Goal: Task Accomplishment & Management: Use online tool/utility

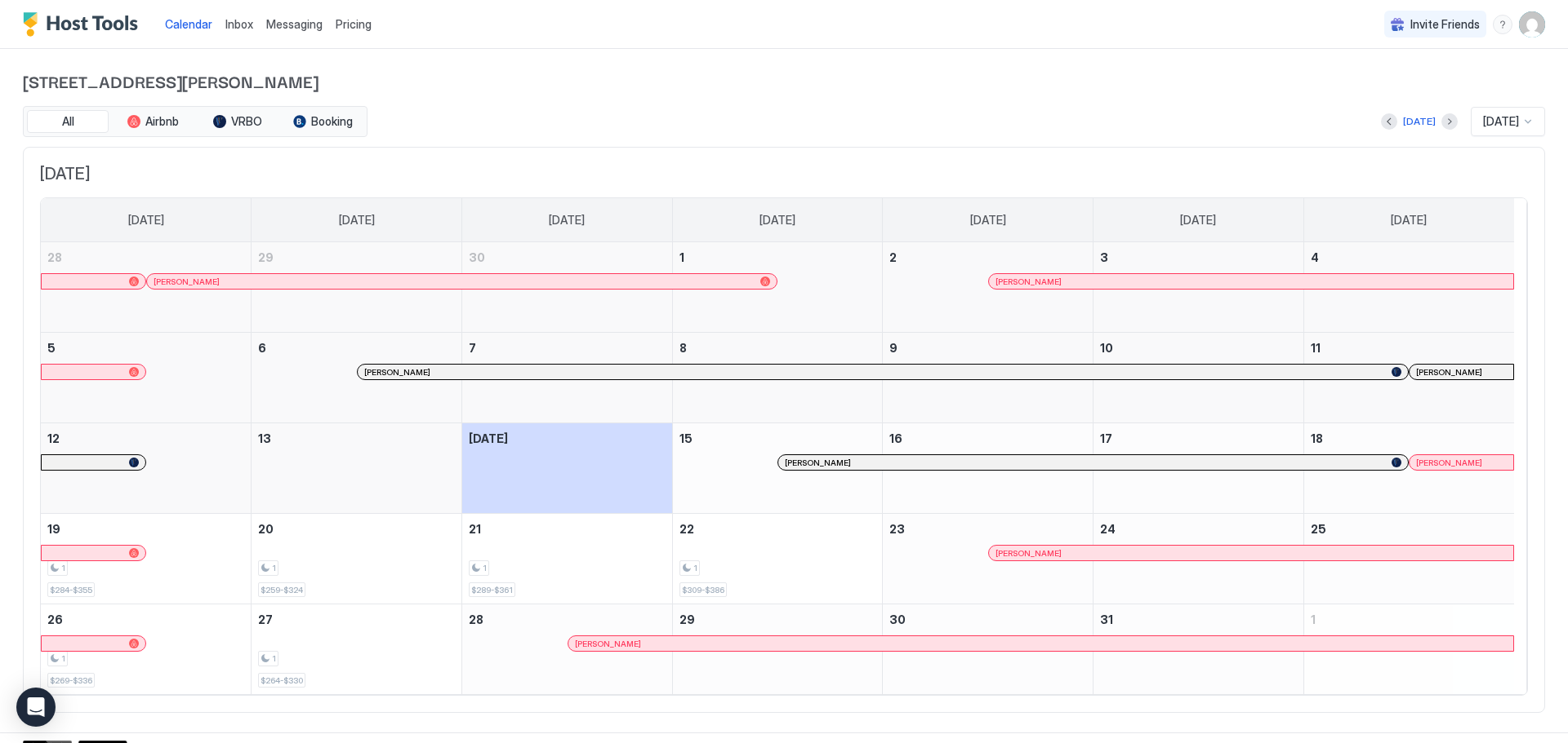
click at [340, 25] on span "Pricing" at bounding box center [353, 24] width 36 height 14
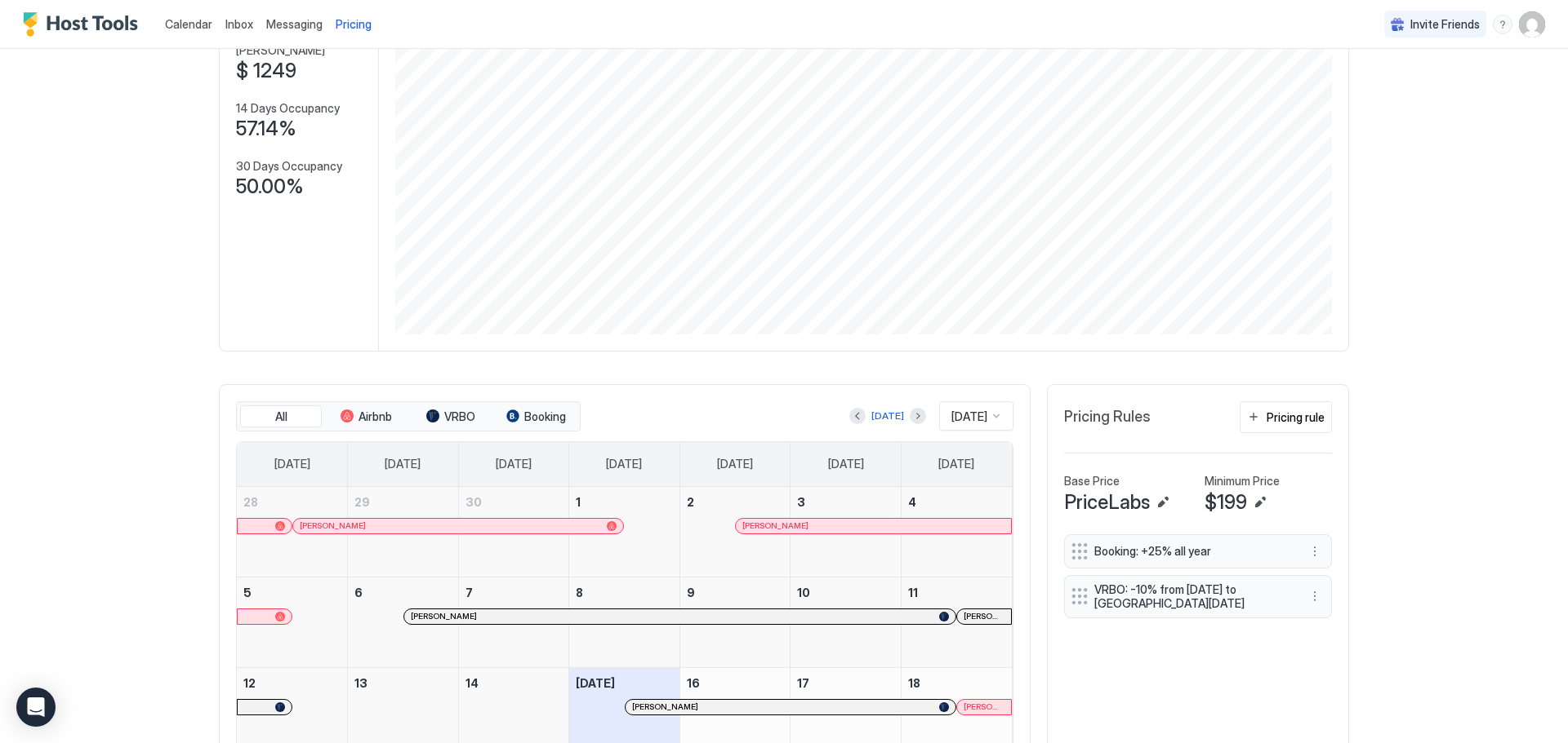
scroll to position [327, 0]
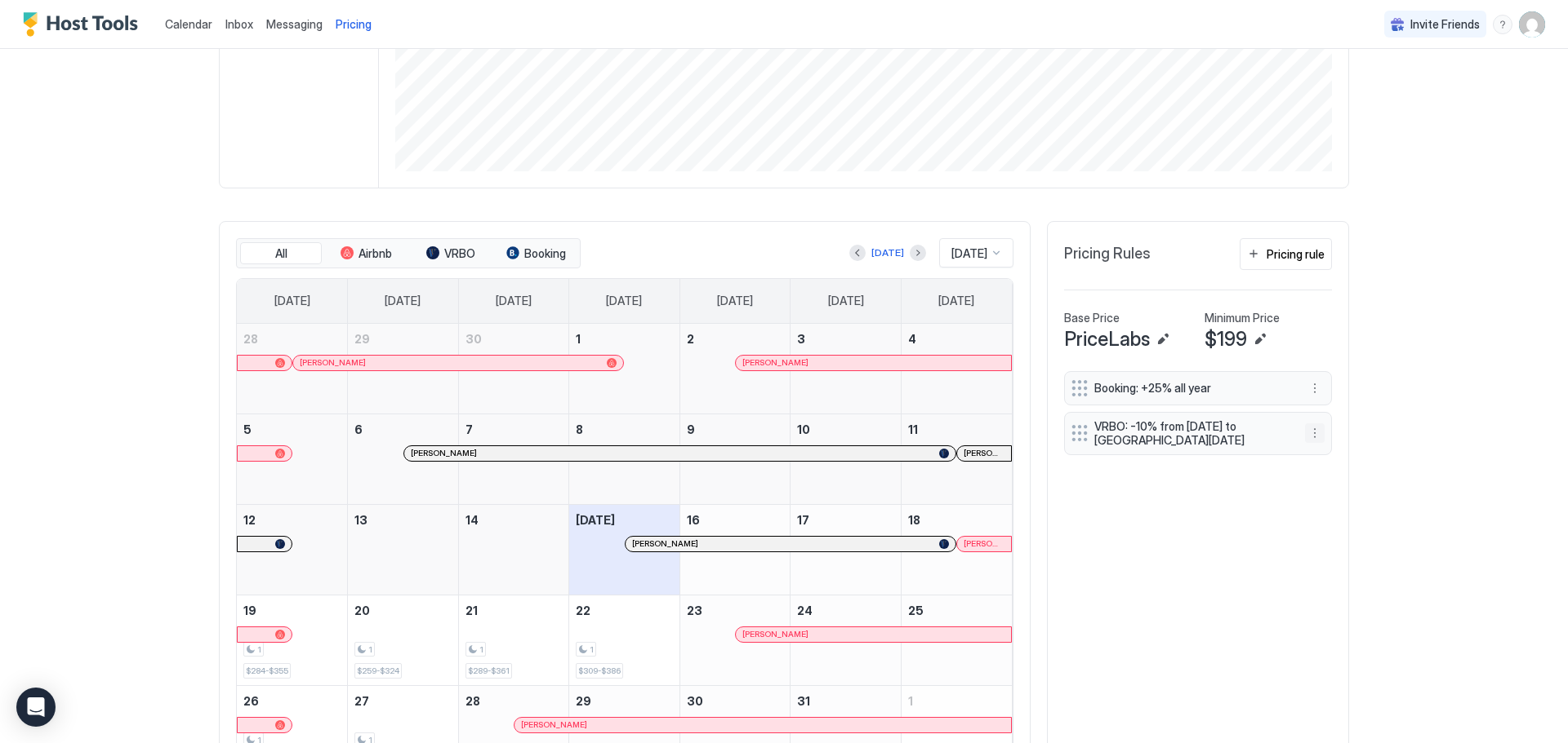
click at [1311, 432] on button "More options" at bounding box center [1314, 433] width 19 height 19
click at [1338, 505] on span "Delete" at bounding box center [1338, 509] width 30 height 13
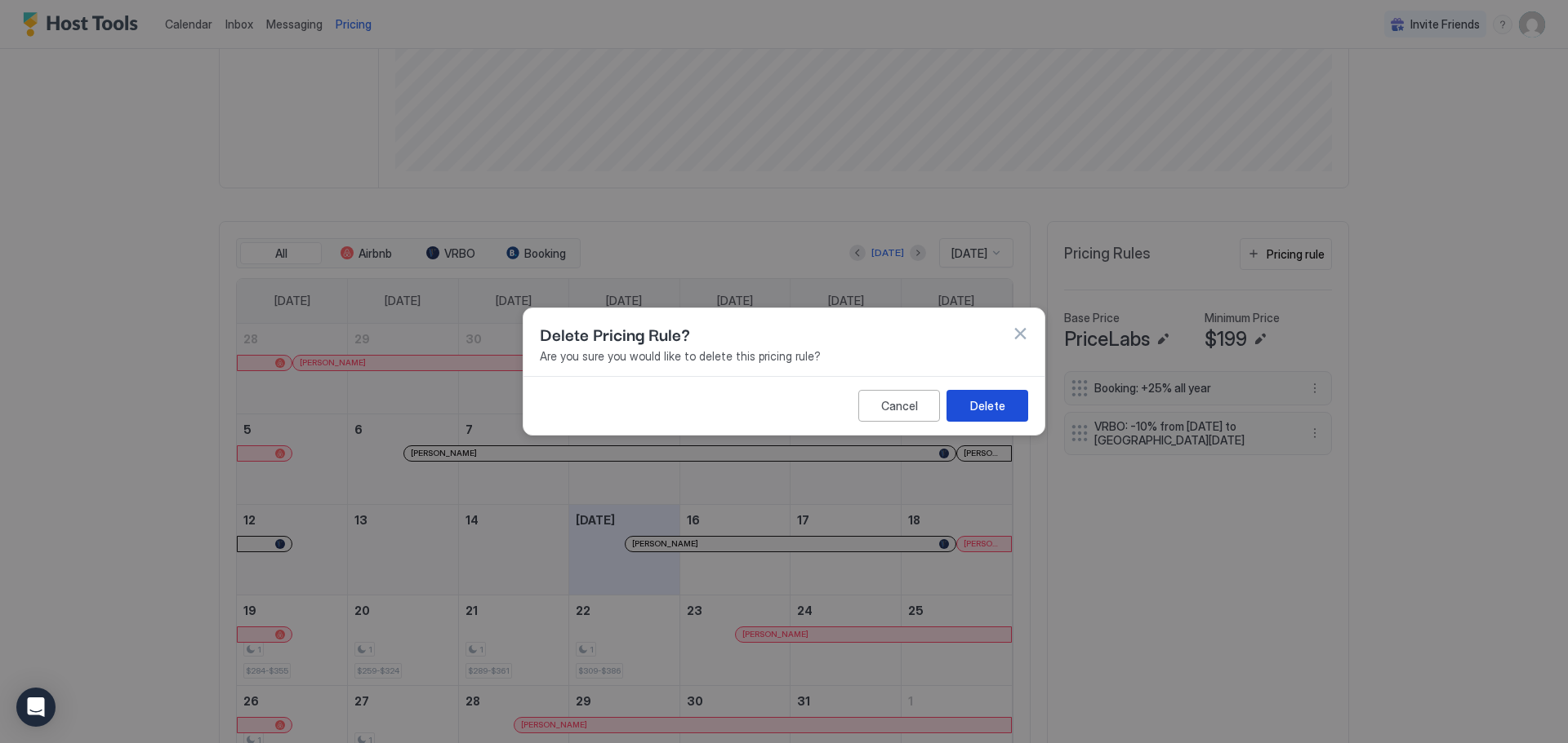
click at [1020, 408] on button "Delete" at bounding box center [987, 406] width 82 height 32
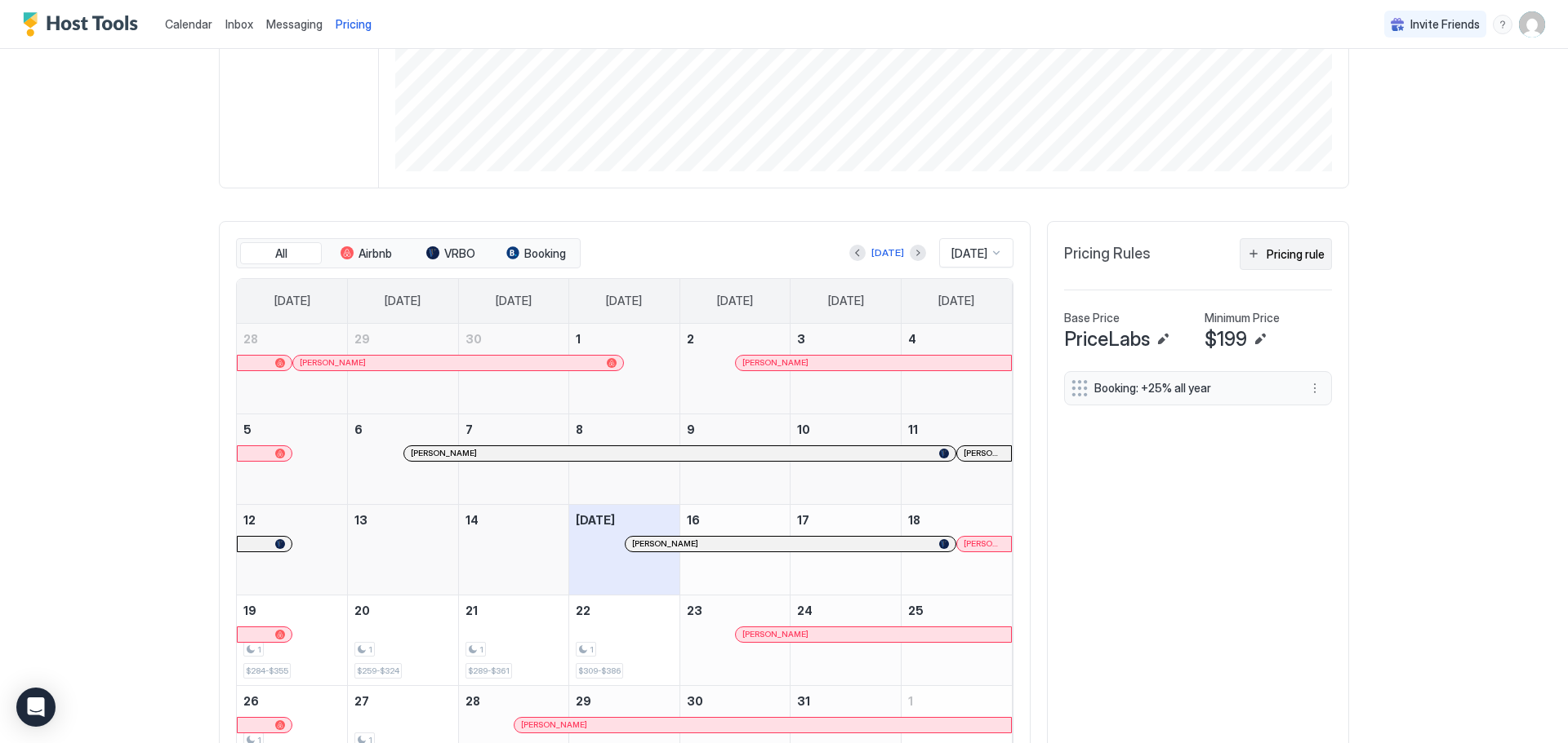
click at [1296, 253] on div "Pricing rule" at bounding box center [1295, 254] width 58 height 17
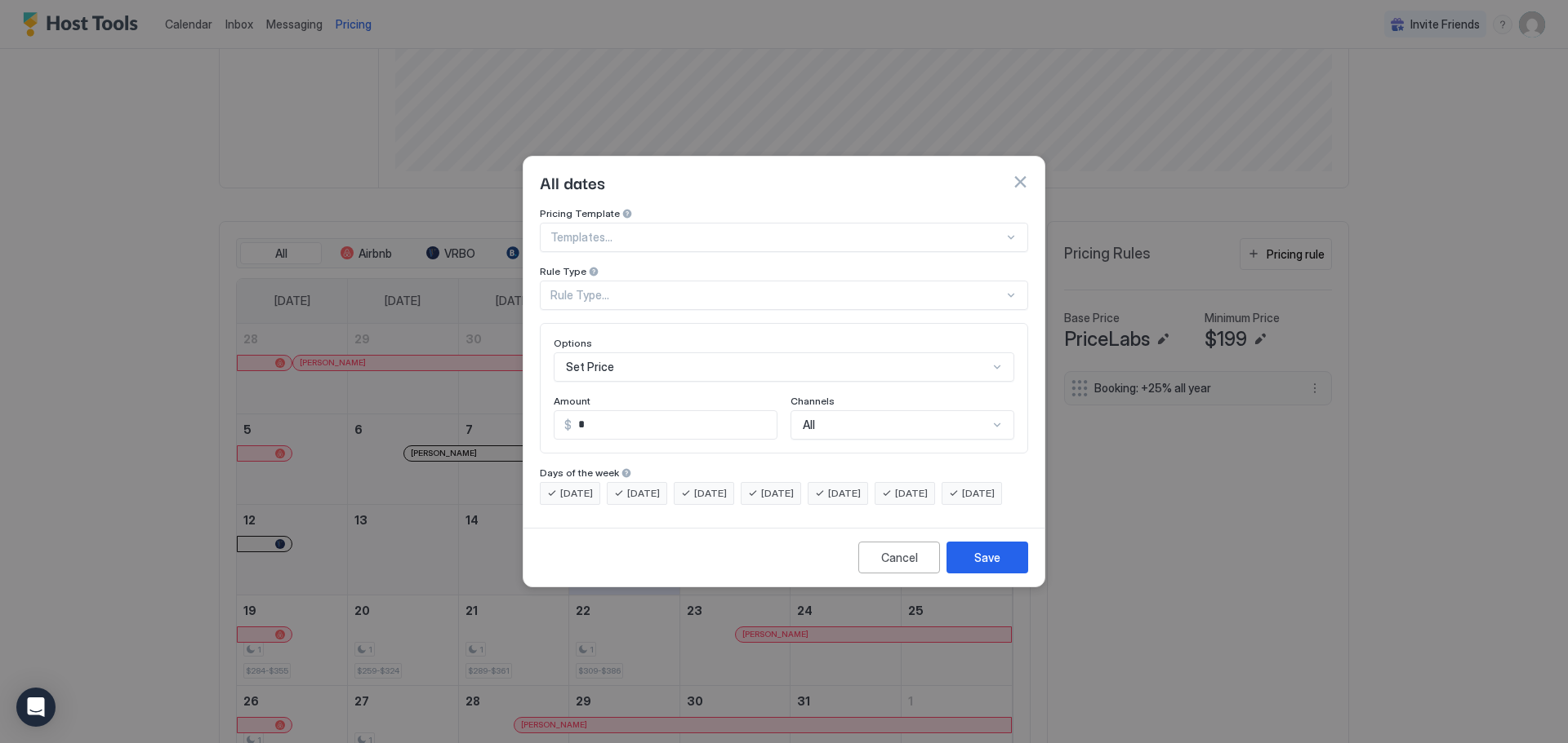
click at [724, 233] on div "Templates..." at bounding box center [784, 237] width 488 height 29
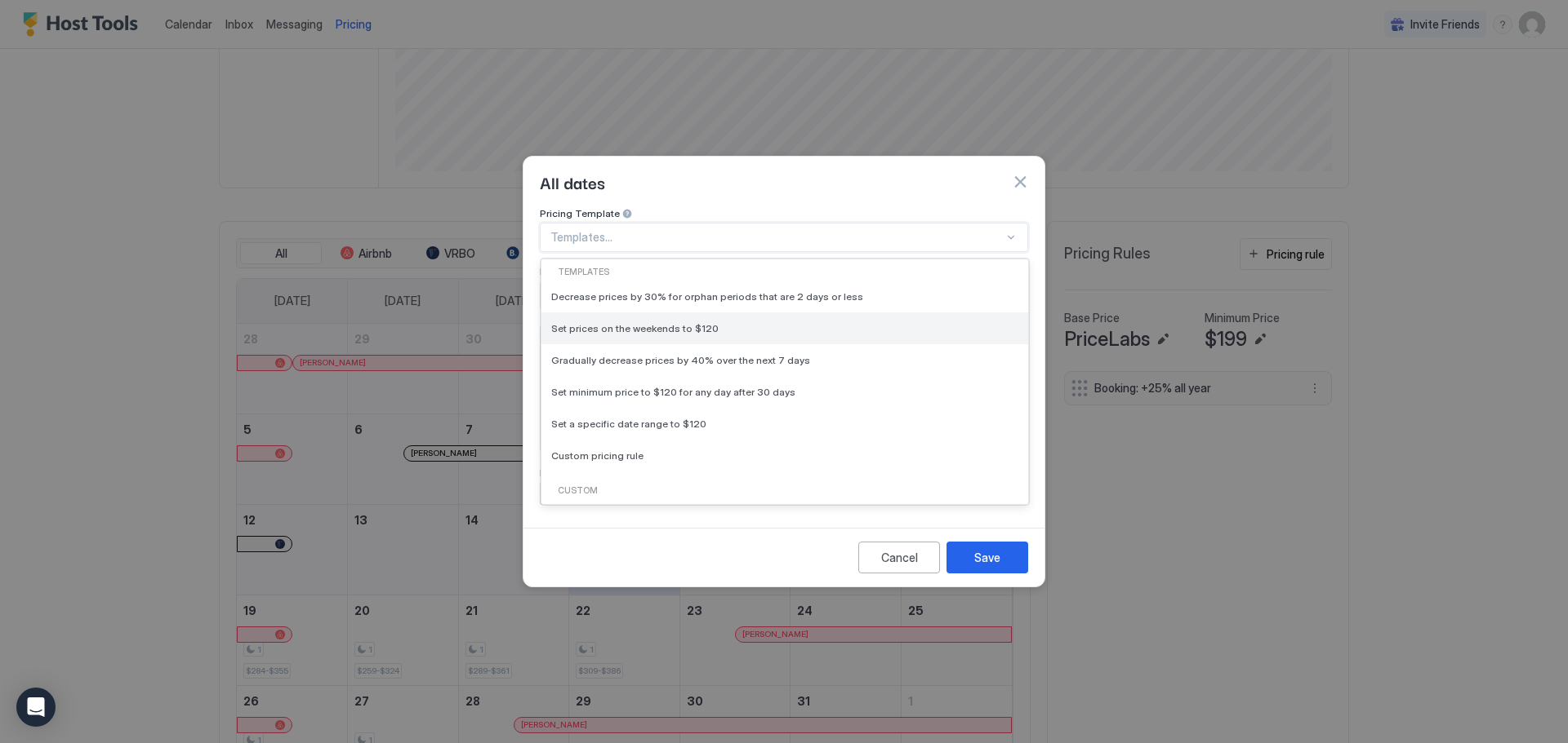
scroll to position [35, 0]
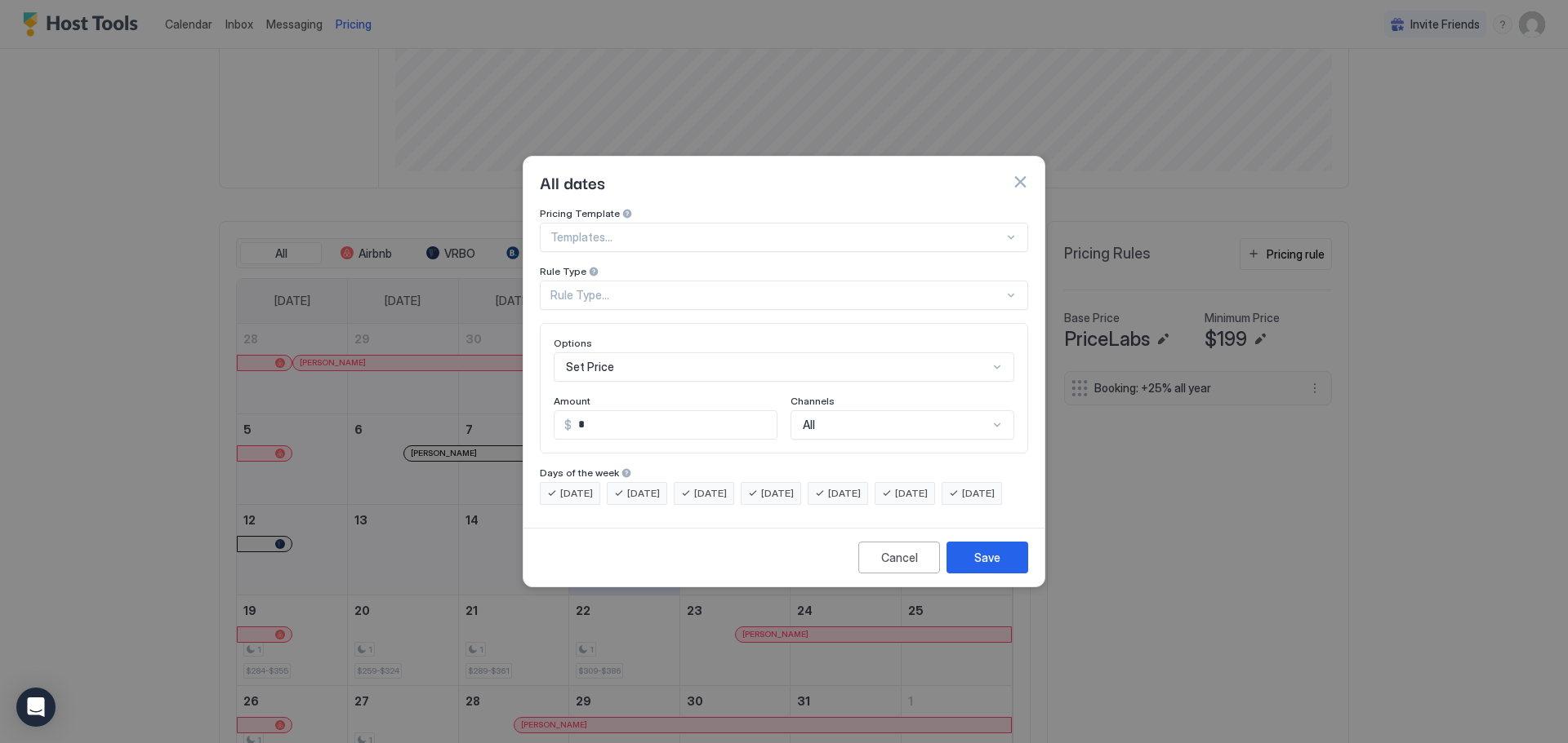
click at [749, 181] on div "All dates" at bounding box center [784, 182] width 521 height 51
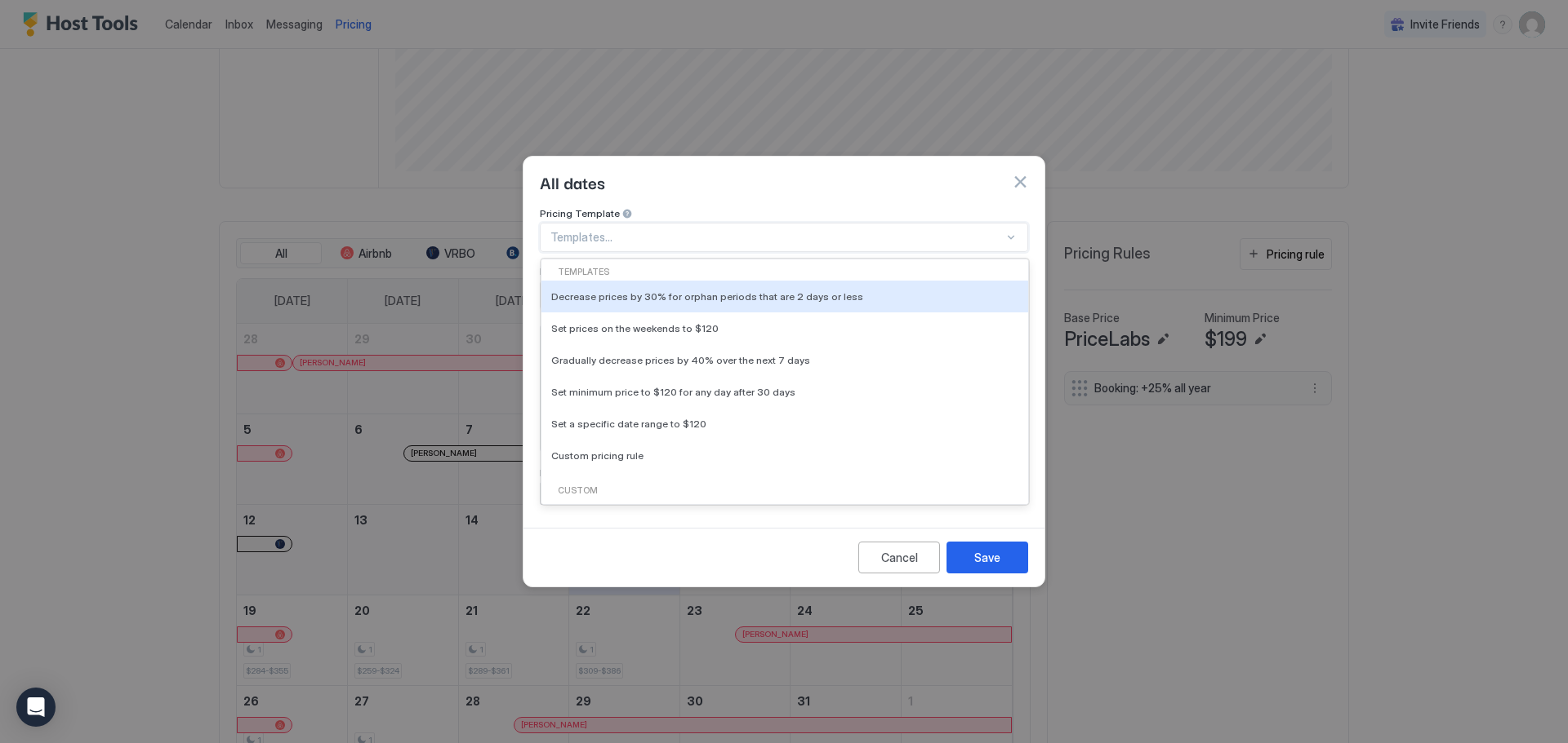
click at [689, 230] on div at bounding box center [777, 237] width 453 height 14
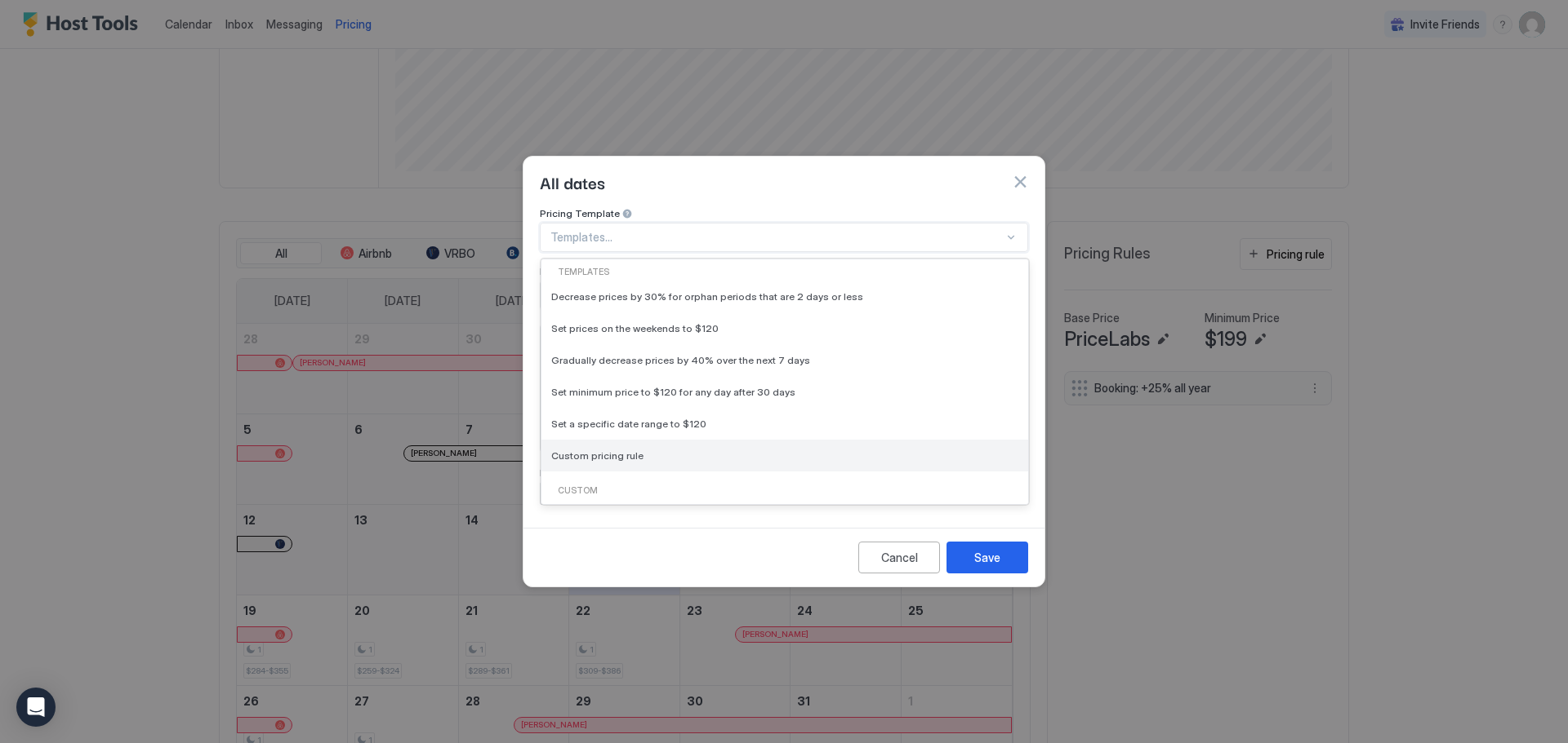
click at [685, 450] on div "Custom pricing rule" at bounding box center [785, 456] width 467 height 13
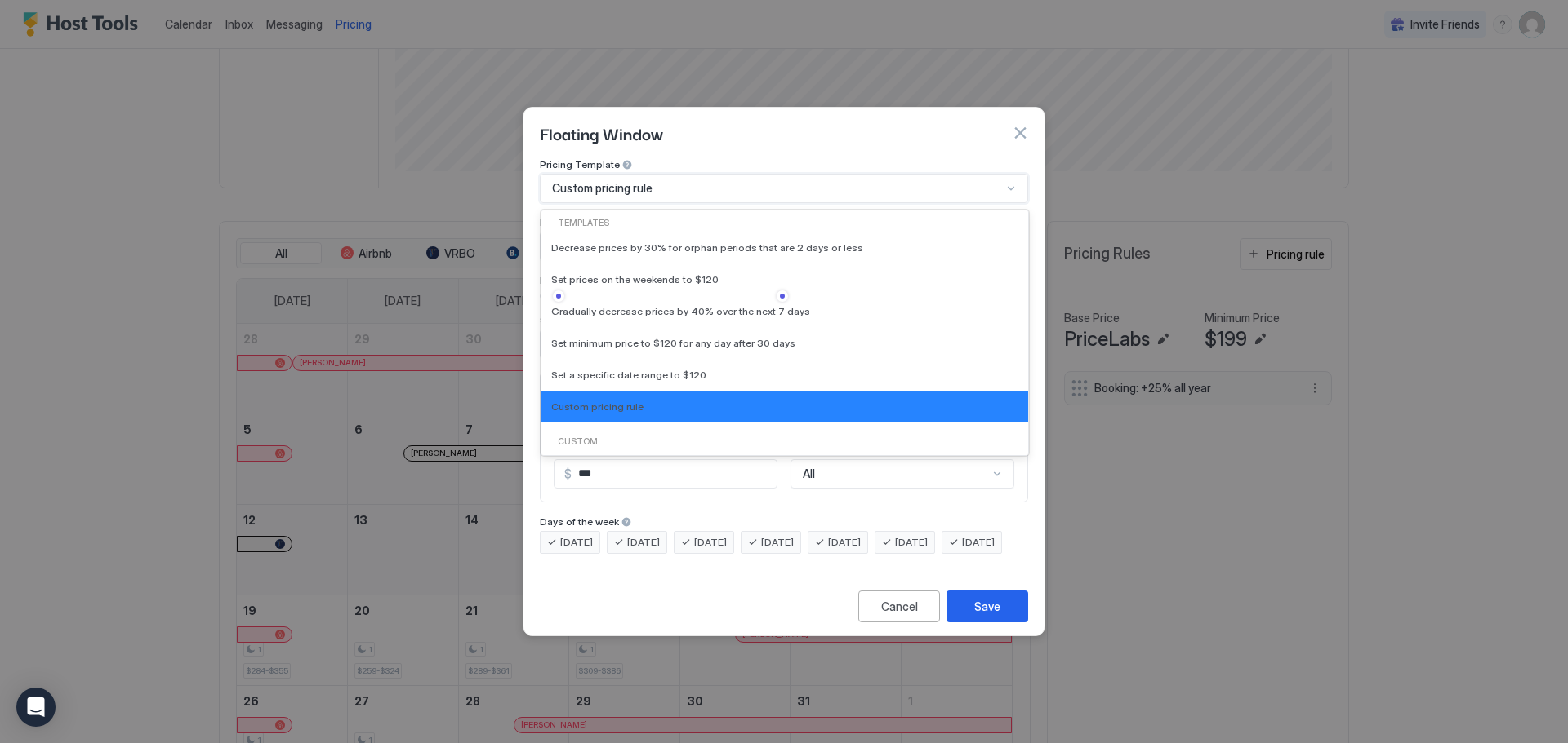
click at [773, 181] on div "Custom pricing rule" at bounding box center [776, 188] width 450 height 14
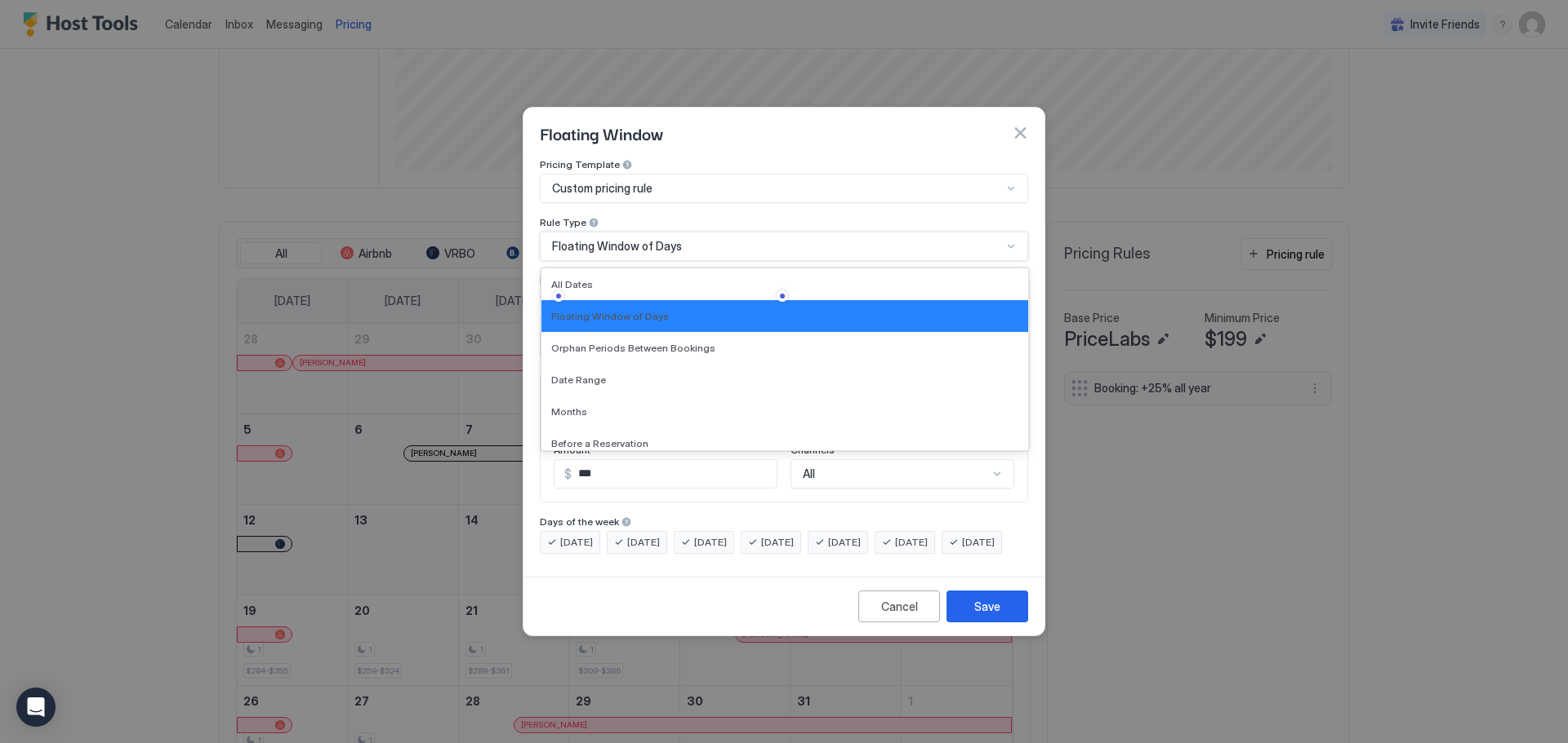
click at [752, 239] on div "Floating Window of Days" at bounding box center [776, 246] width 450 height 14
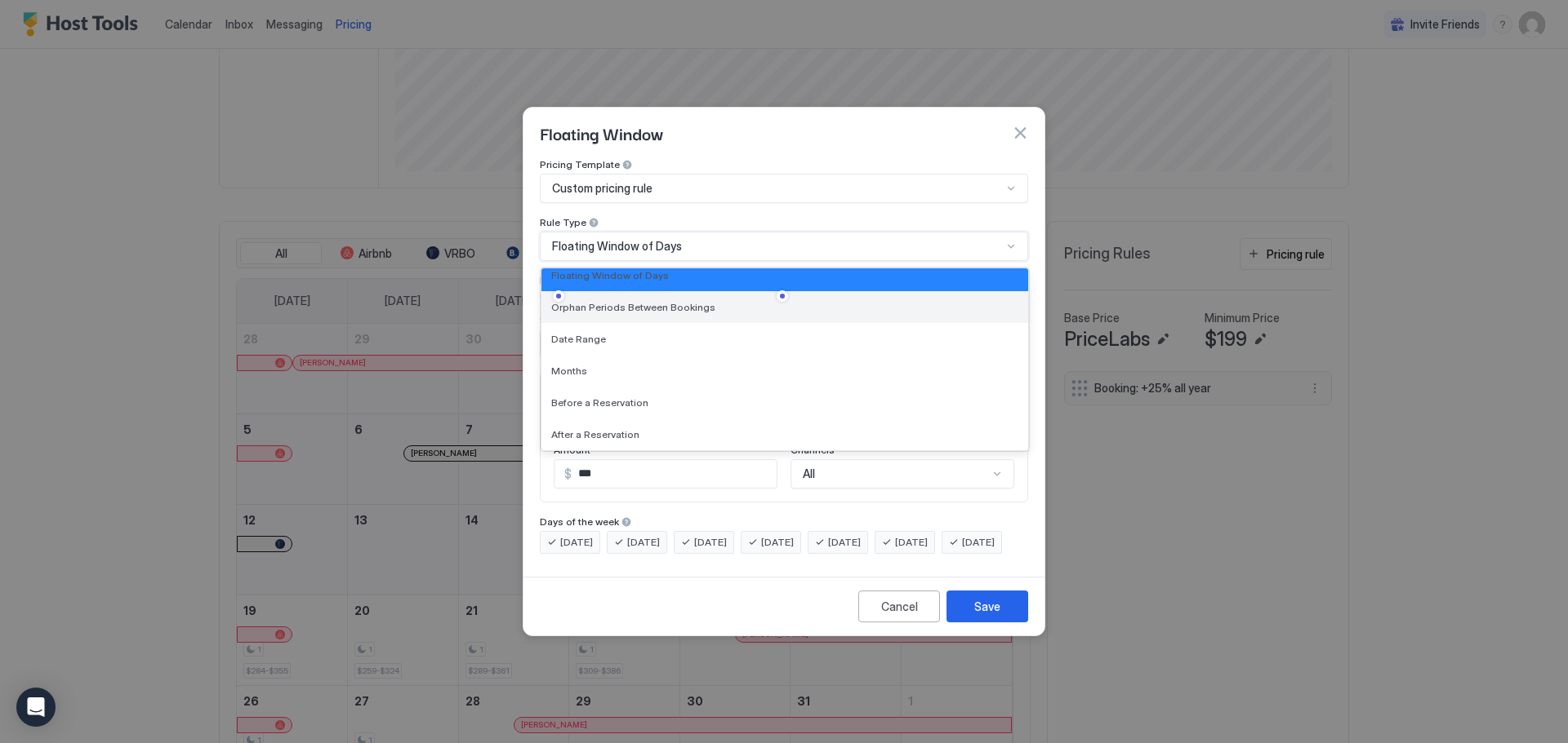
scroll to position [0, 0]
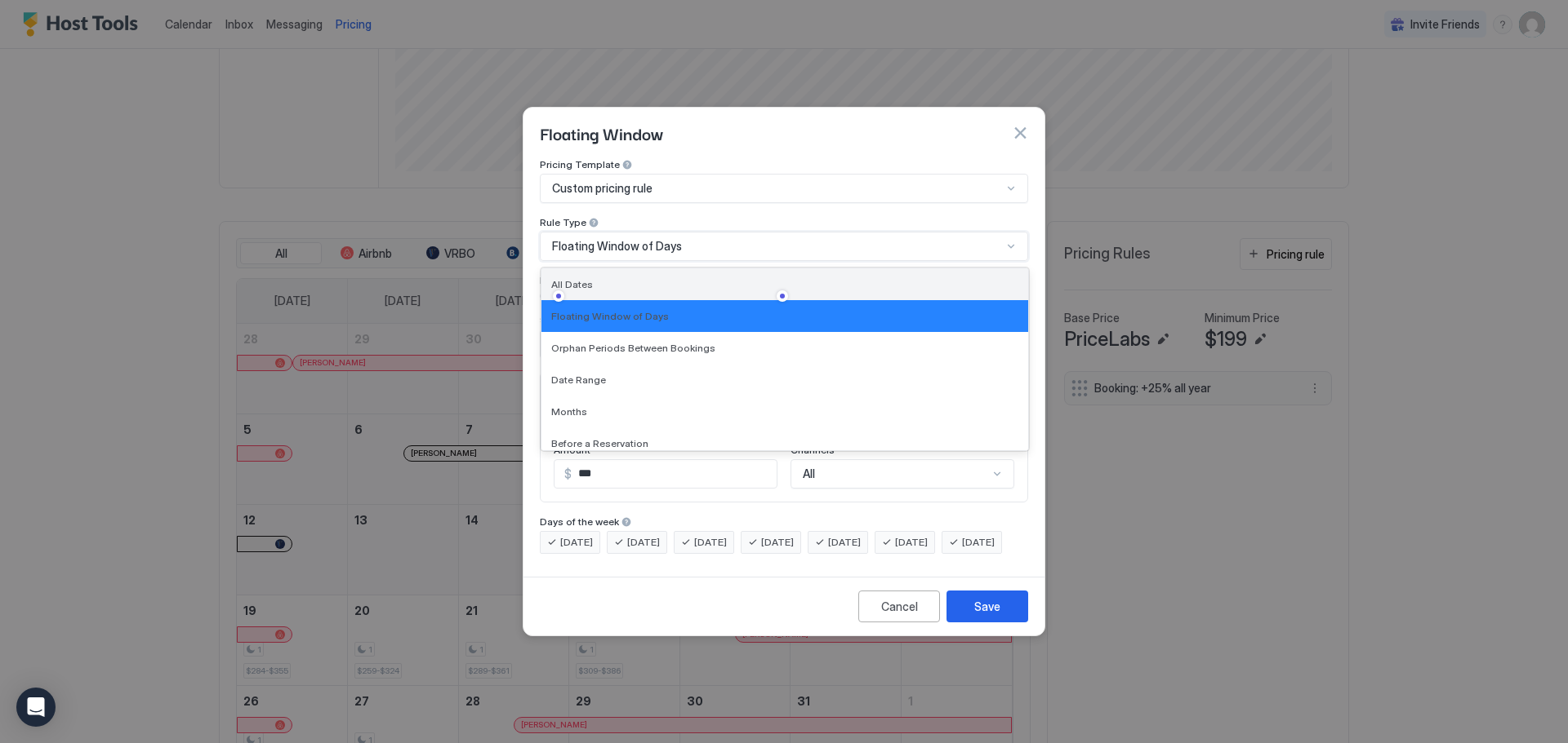
click at [823, 279] on div "All Dates" at bounding box center [785, 284] width 467 height 13
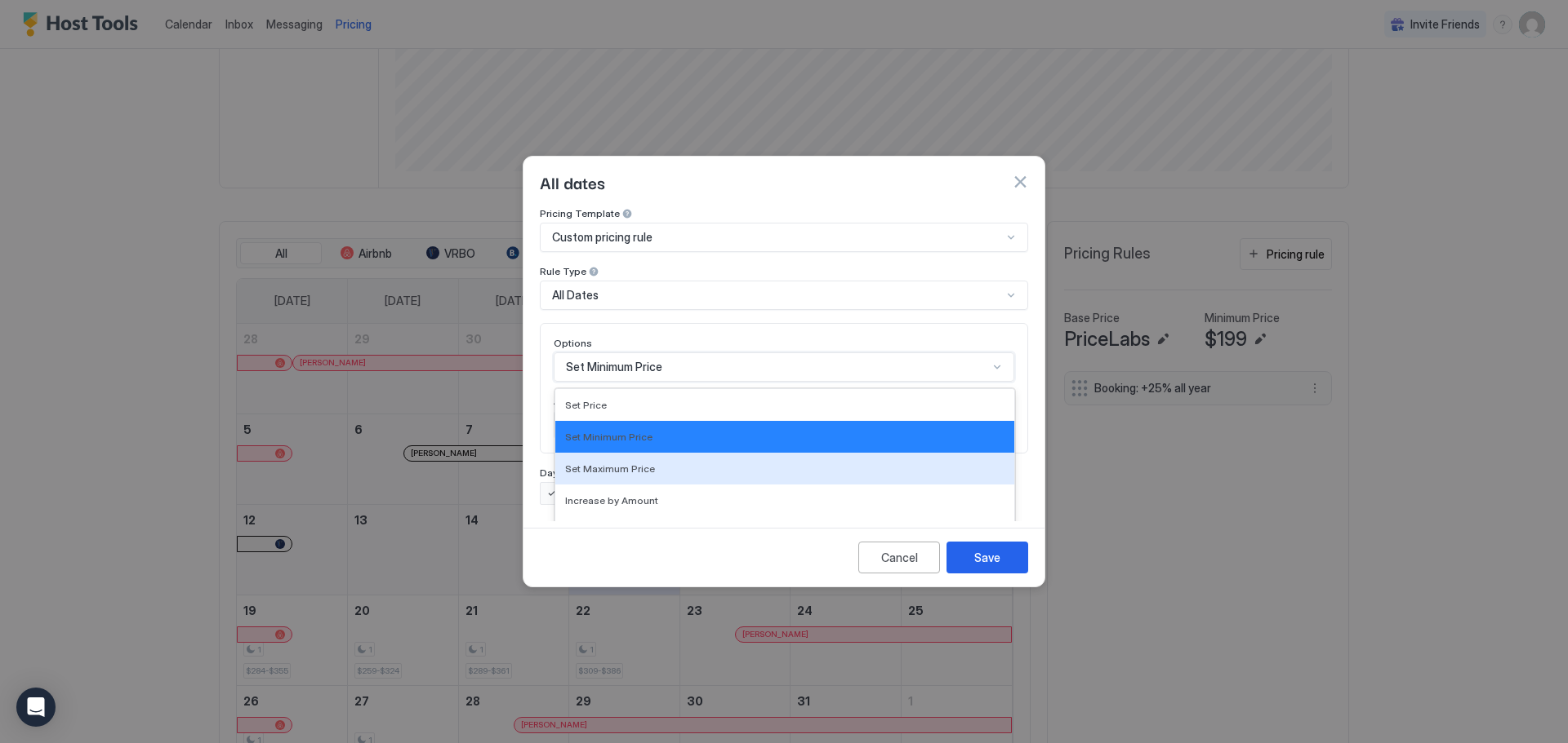
click at [775, 359] on div "17 results available. Use Up and Down to choose options, press Enter to select …" at bounding box center [784, 367] width 461 height 29
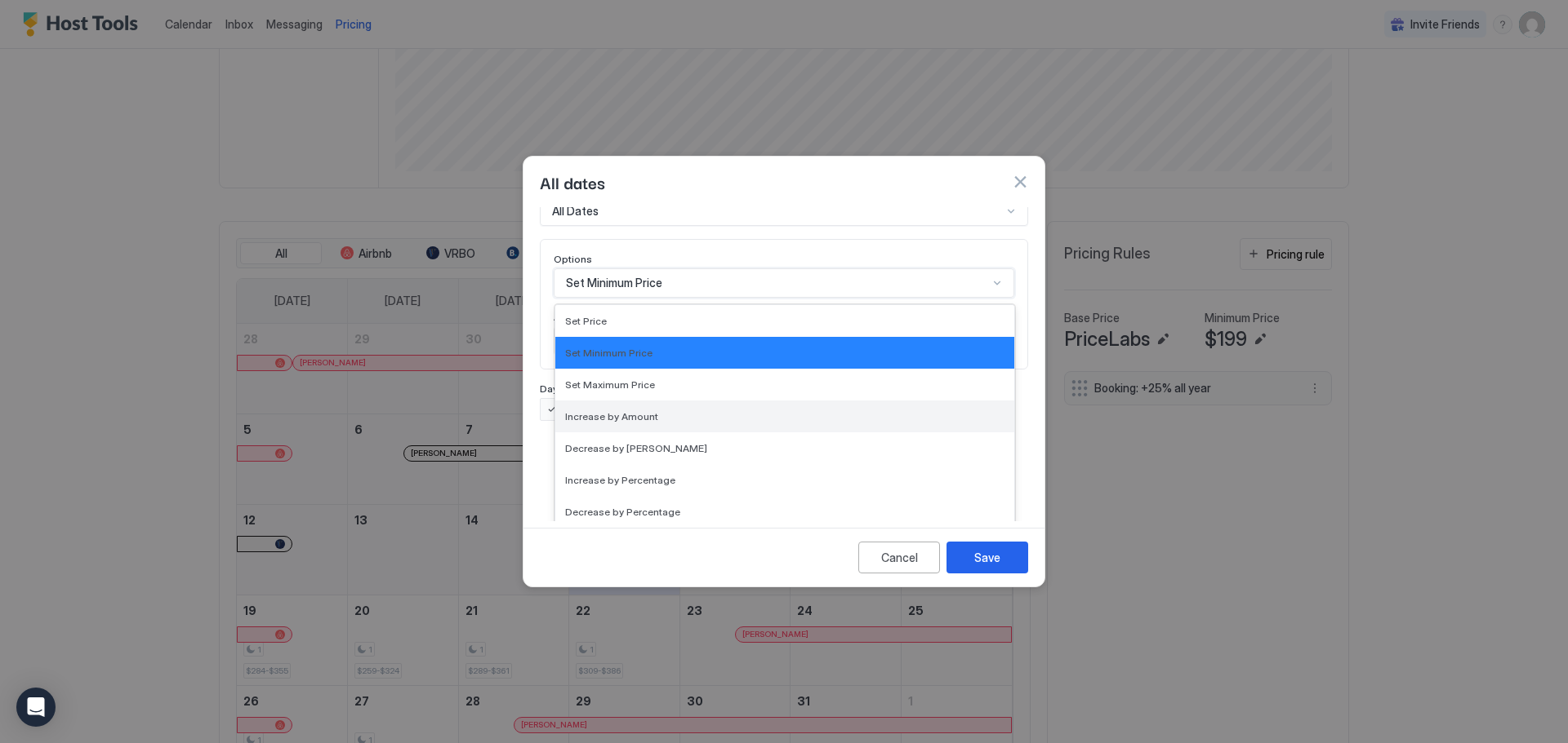
click at [682, 411] on div "Increase by Amount" at bounding box center [785, 416] width 440 height 13
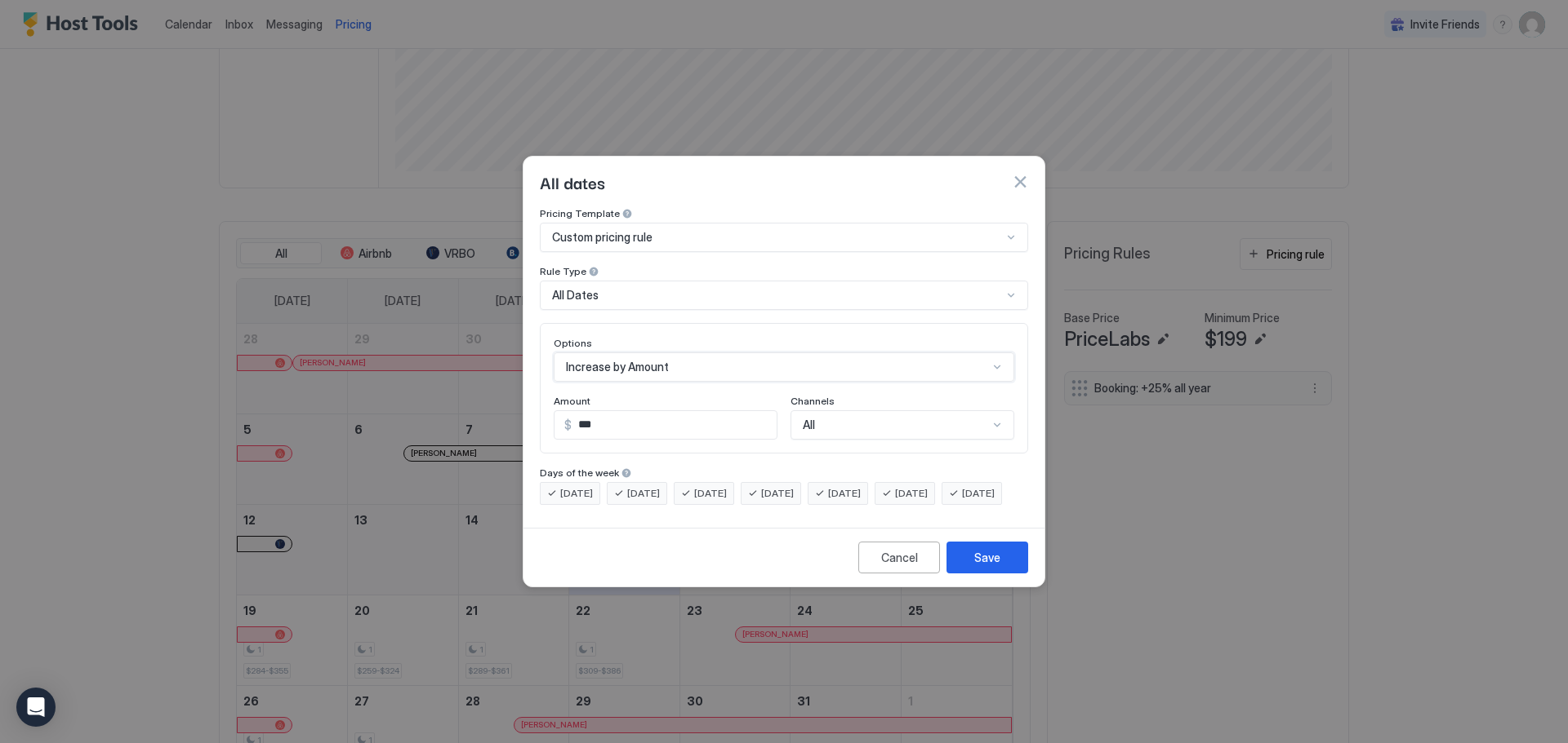
click at [817, 411] on div "All" at bounding box center [903, 425] width 224 height 29
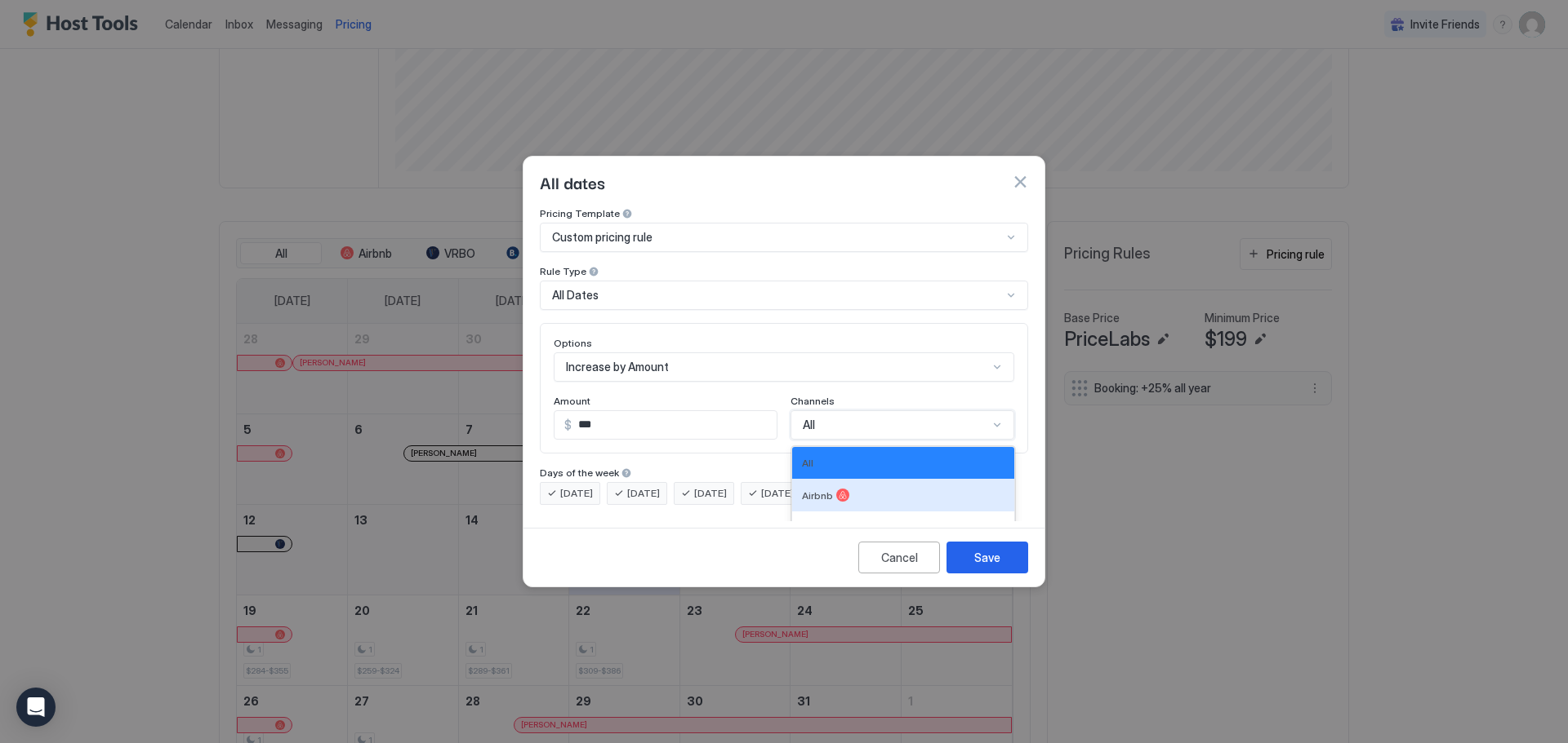
scroll to position [60, 0]
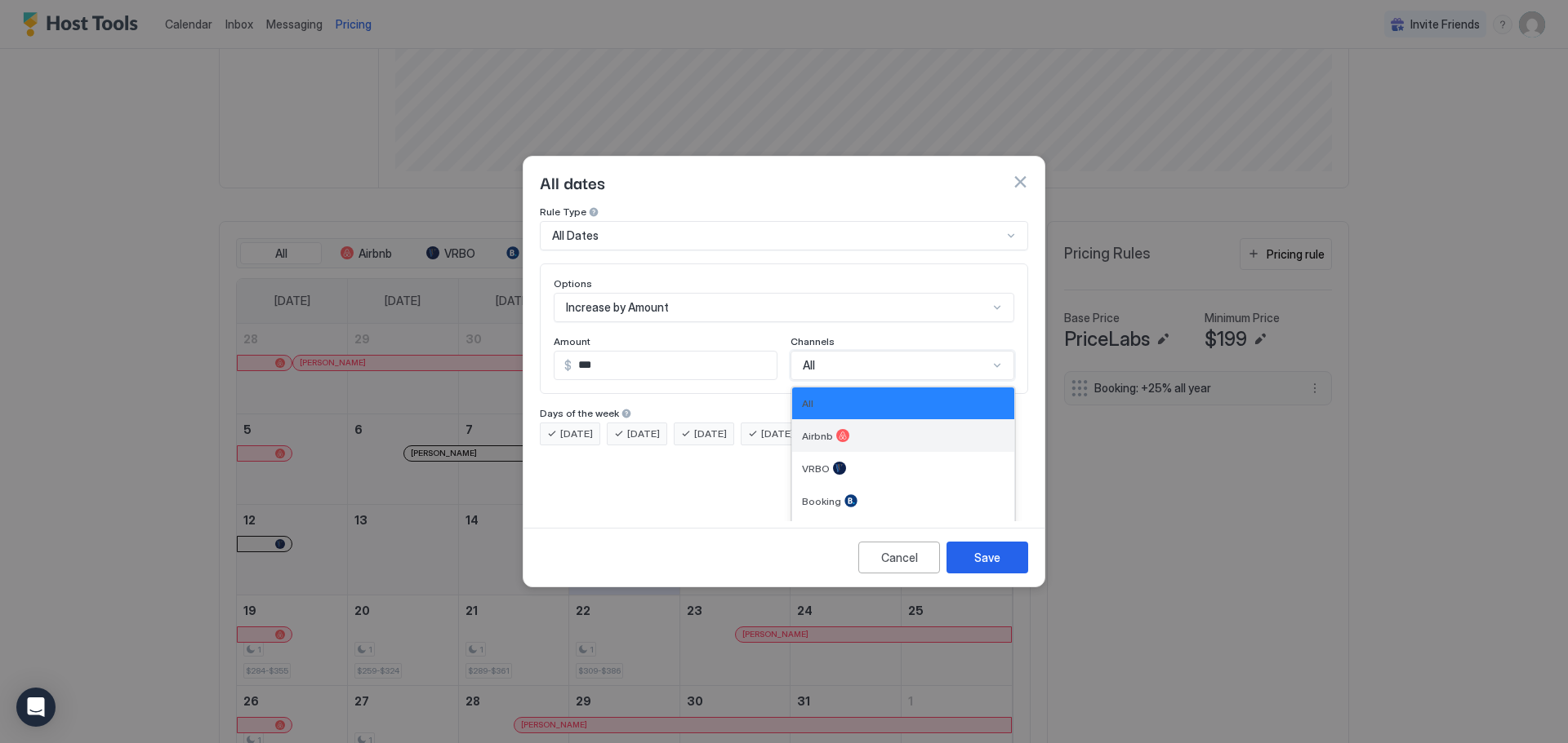
click at [813, 430] on span "Airbnb" at bounding box center [818, 436] width 31 height 13
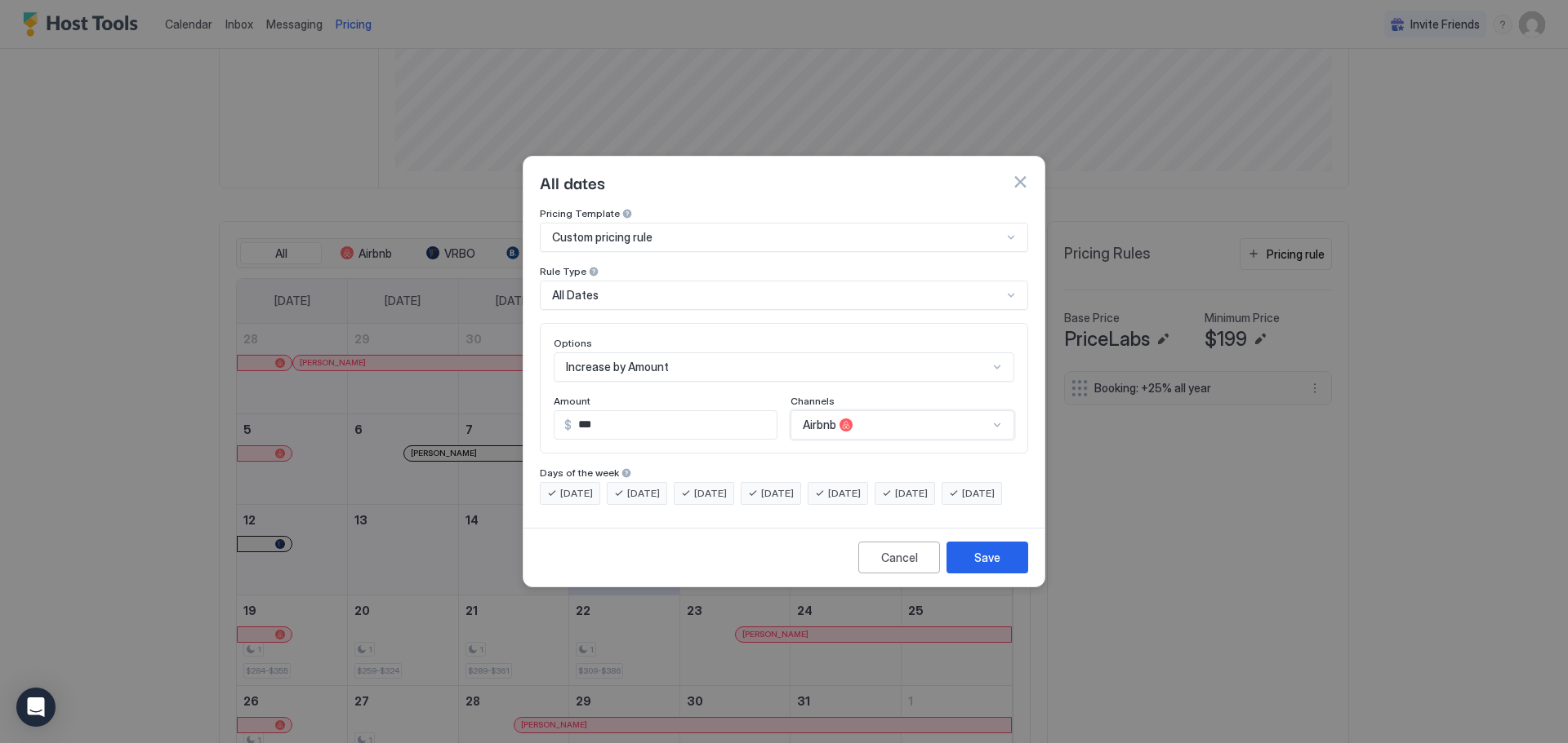
scroll to position [84, 0]
click at [692, 363] on div "Increase by Amount" at bounding box center [784, 367] width 461 height 29
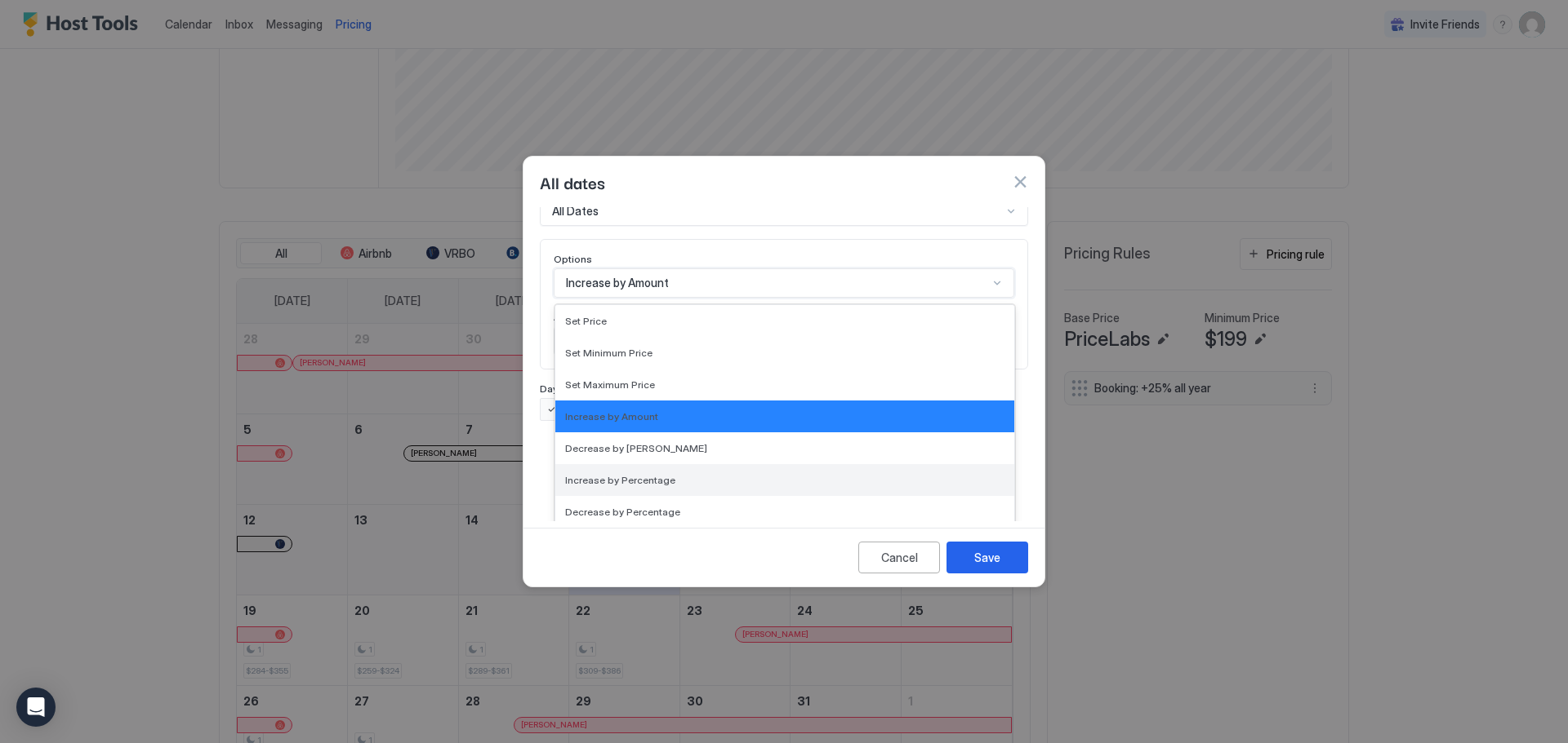
click at [659, 464] on div "Increase by Percentage" at bounding box center [785, 480] width 459 height 32
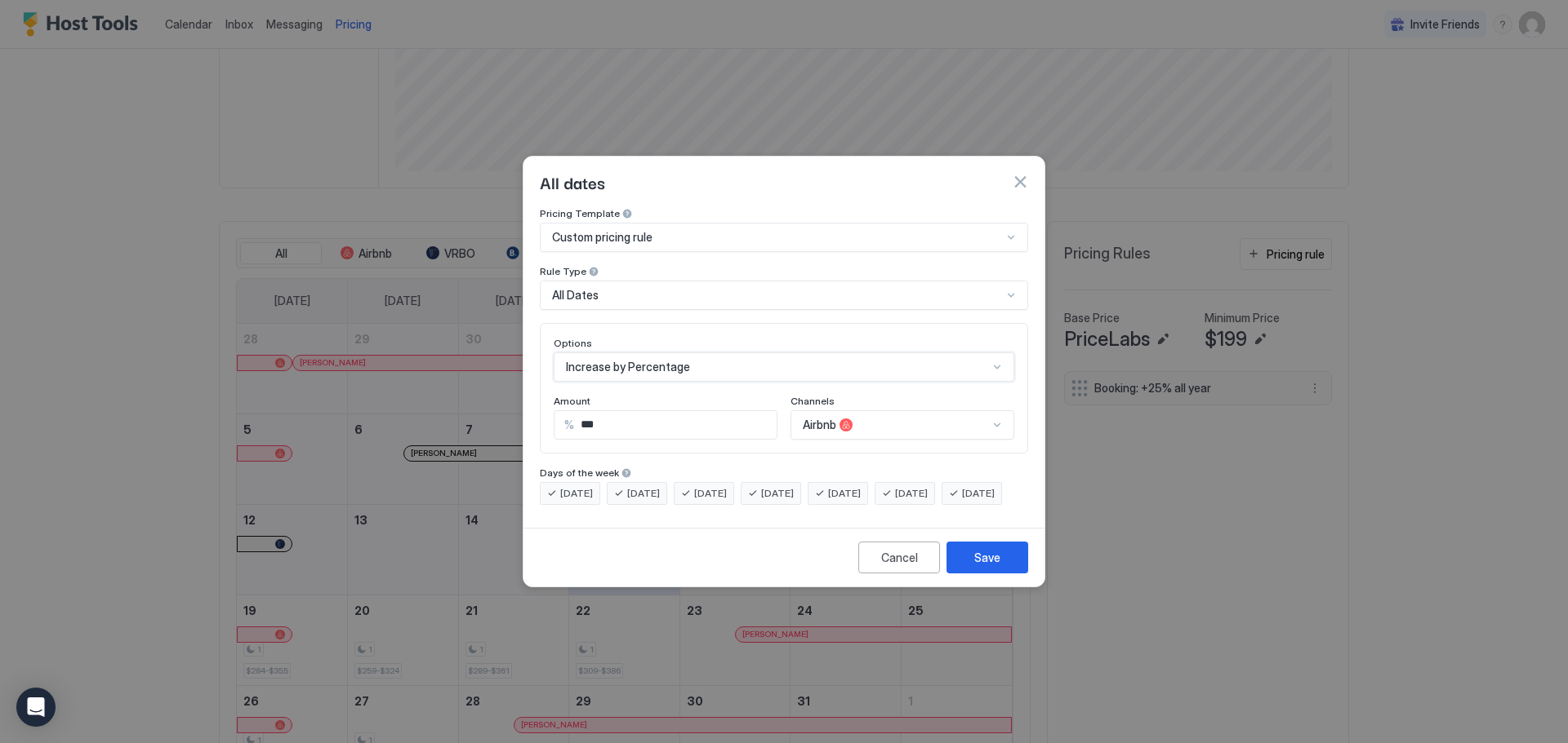
scroll to position [0, 0]
drag, startPoint x: 632, startPoint y: 409, endPoint x: 542, endPoint y: 405, distance: 90.1
click at [542, 405] on div "Options Increase by Percentage Amount % *** Channels Airbnb" at bounding box center [784, 387] width 488 height 130
type input "**"
click at [1011, 521] on div "Pricing Template Custom pricing rule Rule Type All Dates Options Increase by Pe…" at bounding box center [784, 364] width 521 height 314
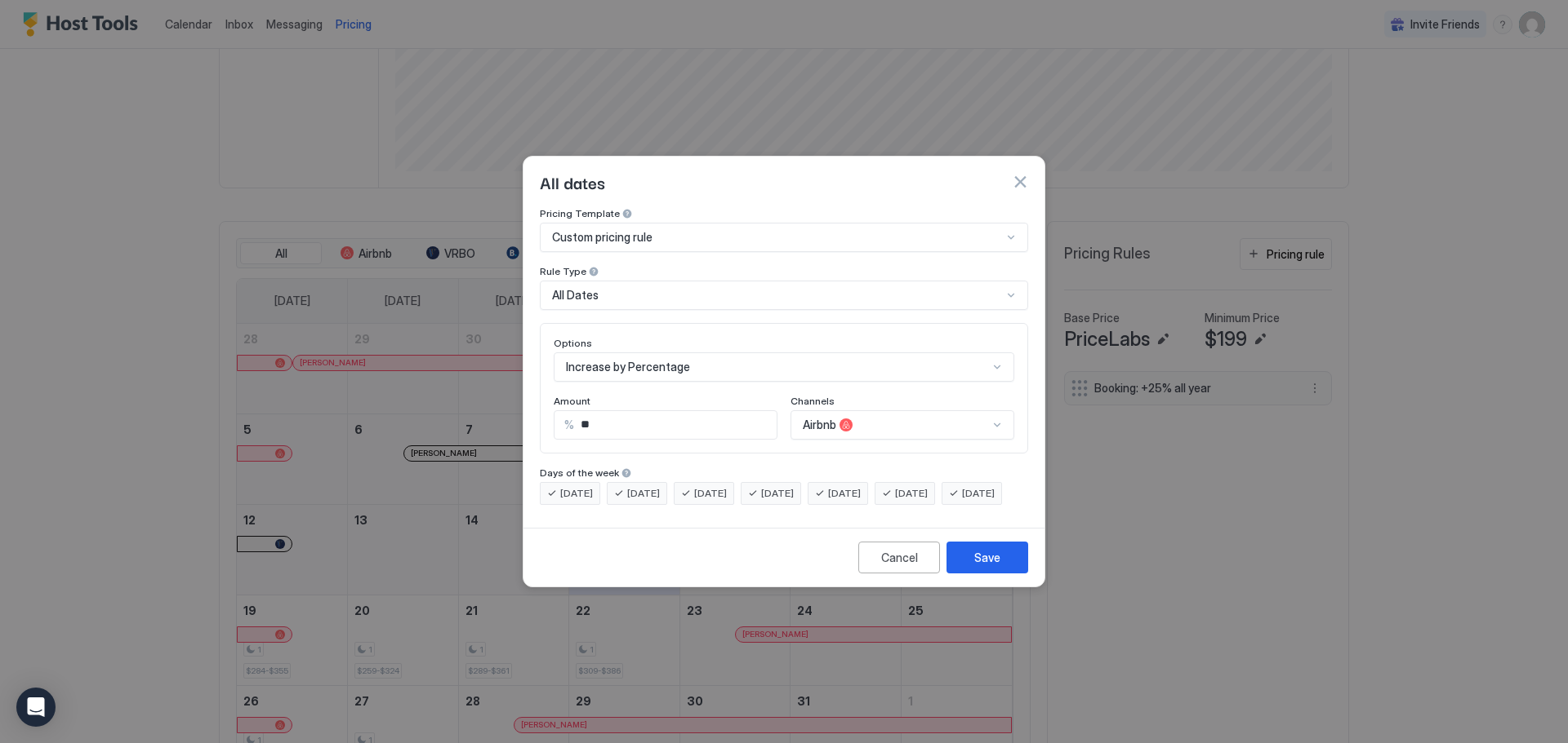
click at [991, 567] on div "Save" at bounding box center [987, 558] width 26 height 17
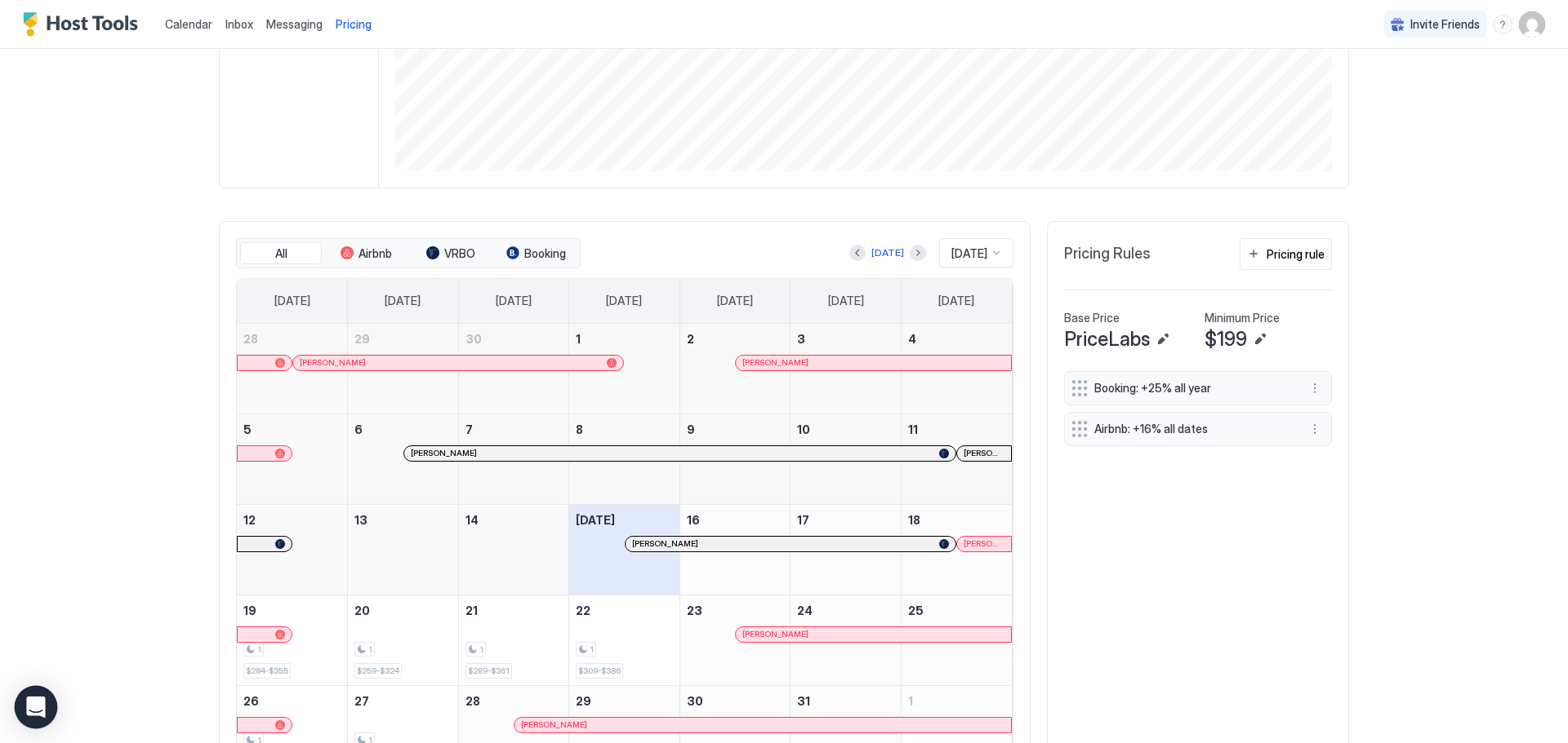
click at [37, 696] on div "Open Intercom Messenger" at bounding box center [36, 707] width 43 height 43
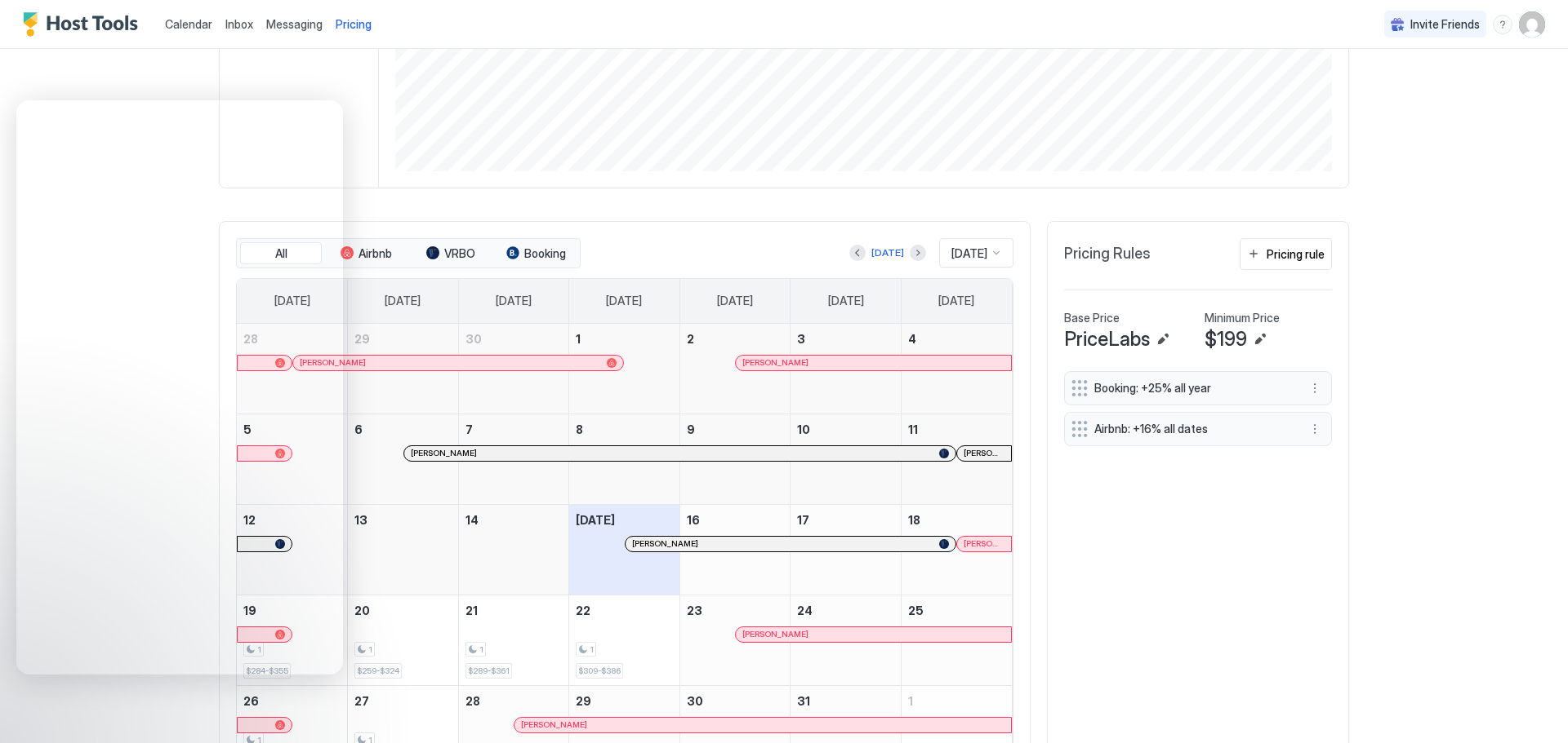
click at [1194, 431] on span "Airbnb: +16% all dates" at bounding box center [1192, 429] width 195 height 14
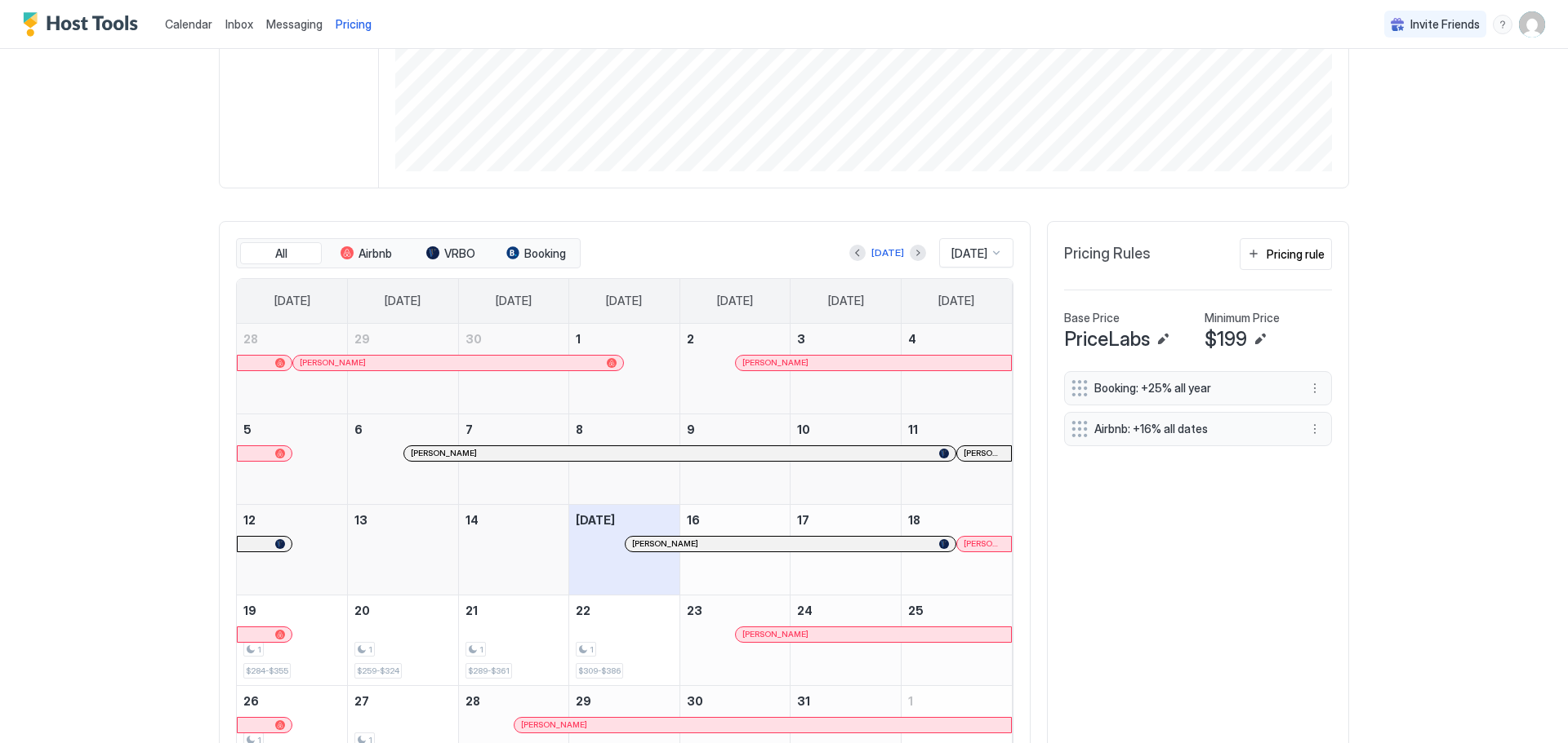
click at [1106, 437] on div "Airbnb: +16% all dates" at bounding box center [1184, 429] width 227 height 17
click at [1309, 432] on button "More options" at bounding box center [1314, 429] width 19 height 19
click at [1317, 450] on div "Edit" at bounding box center [1324, 451] width 36 height 13
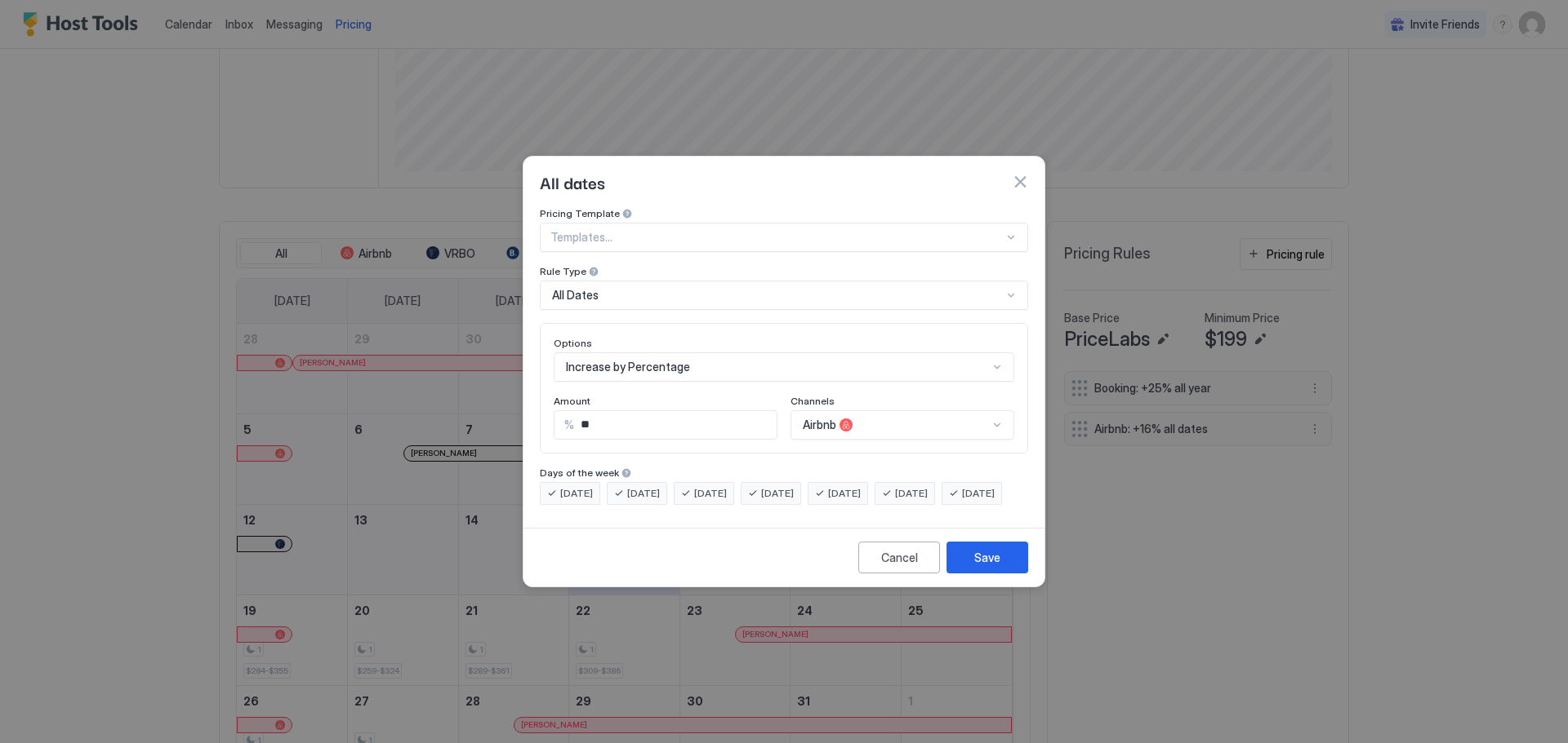
click at [906, 567] on div "Cancel" at bounding box center [900, 558] width 37 height 17
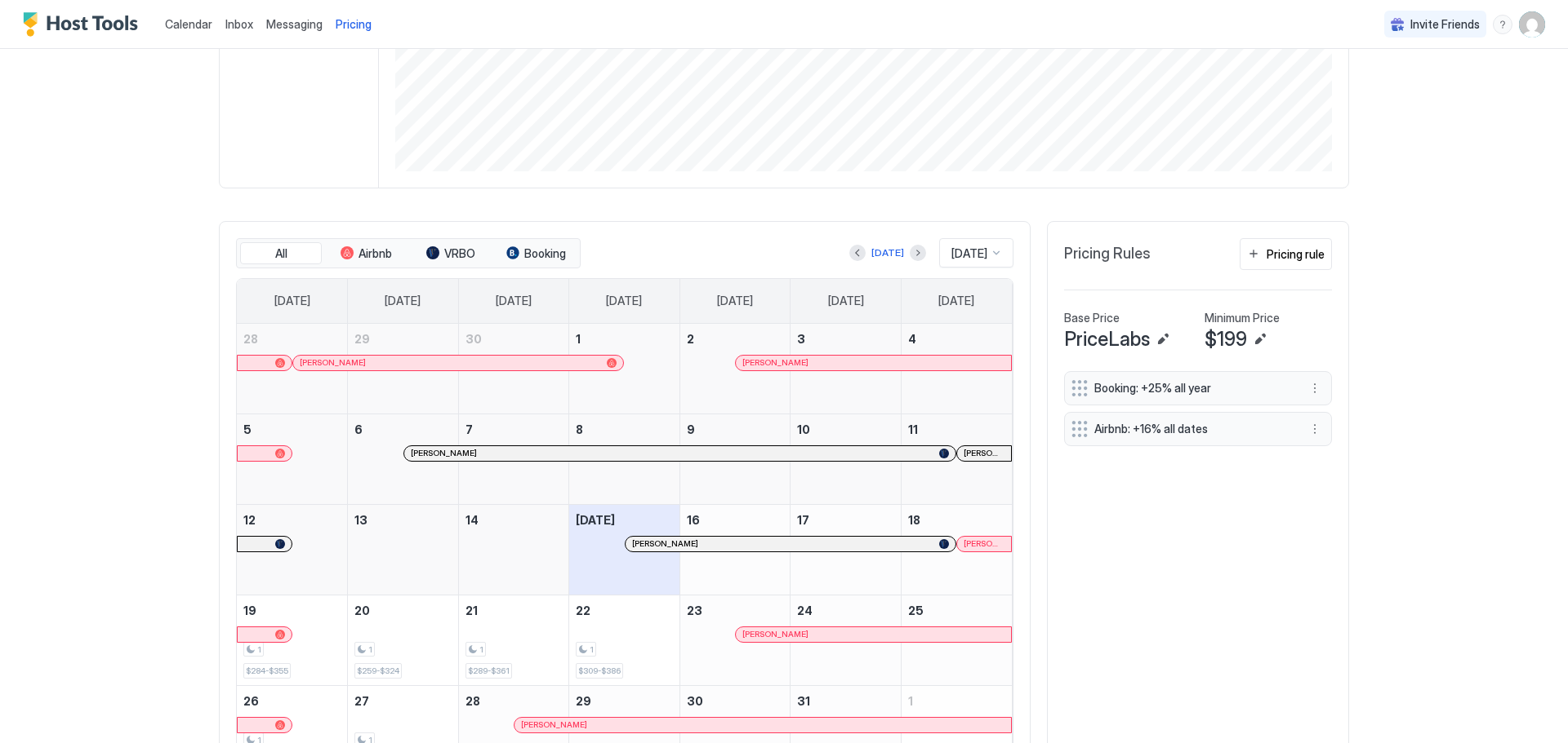
click at [59, 699] on div "Calendar Inbox Messaging Pricing Invite Friends PP Home Pricing [STREET_ADDRESS…" at bounding box center [784, 371] width 1568 height 743
click at [385, 674] on span "$259-$324" at bounding box center [378, 671] width 42 height 11
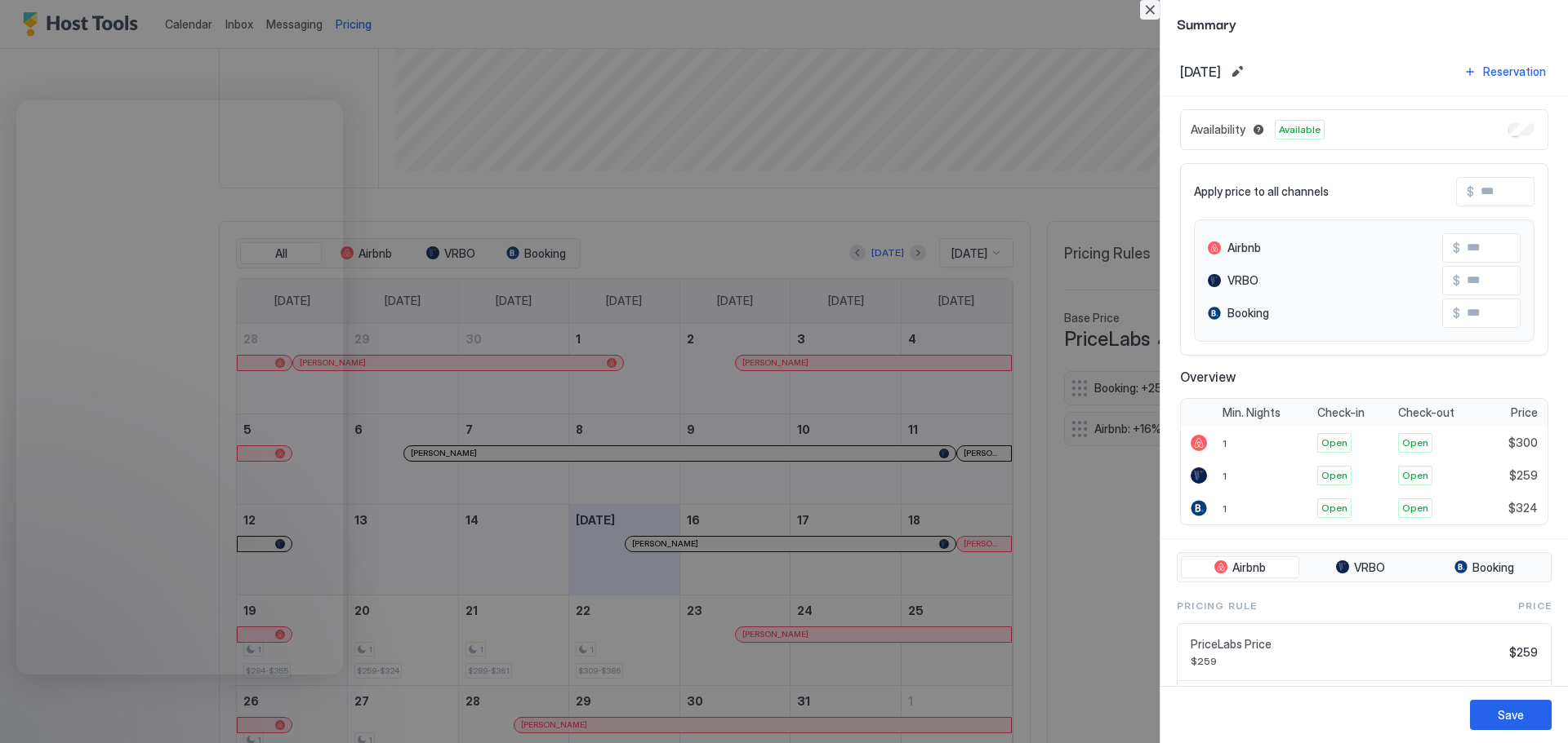
click at [1150, 11] on button "Close" at bounding box center [1149, 10] width 19 height 19
